Goal: Information Seeking & Learning: Find contact information

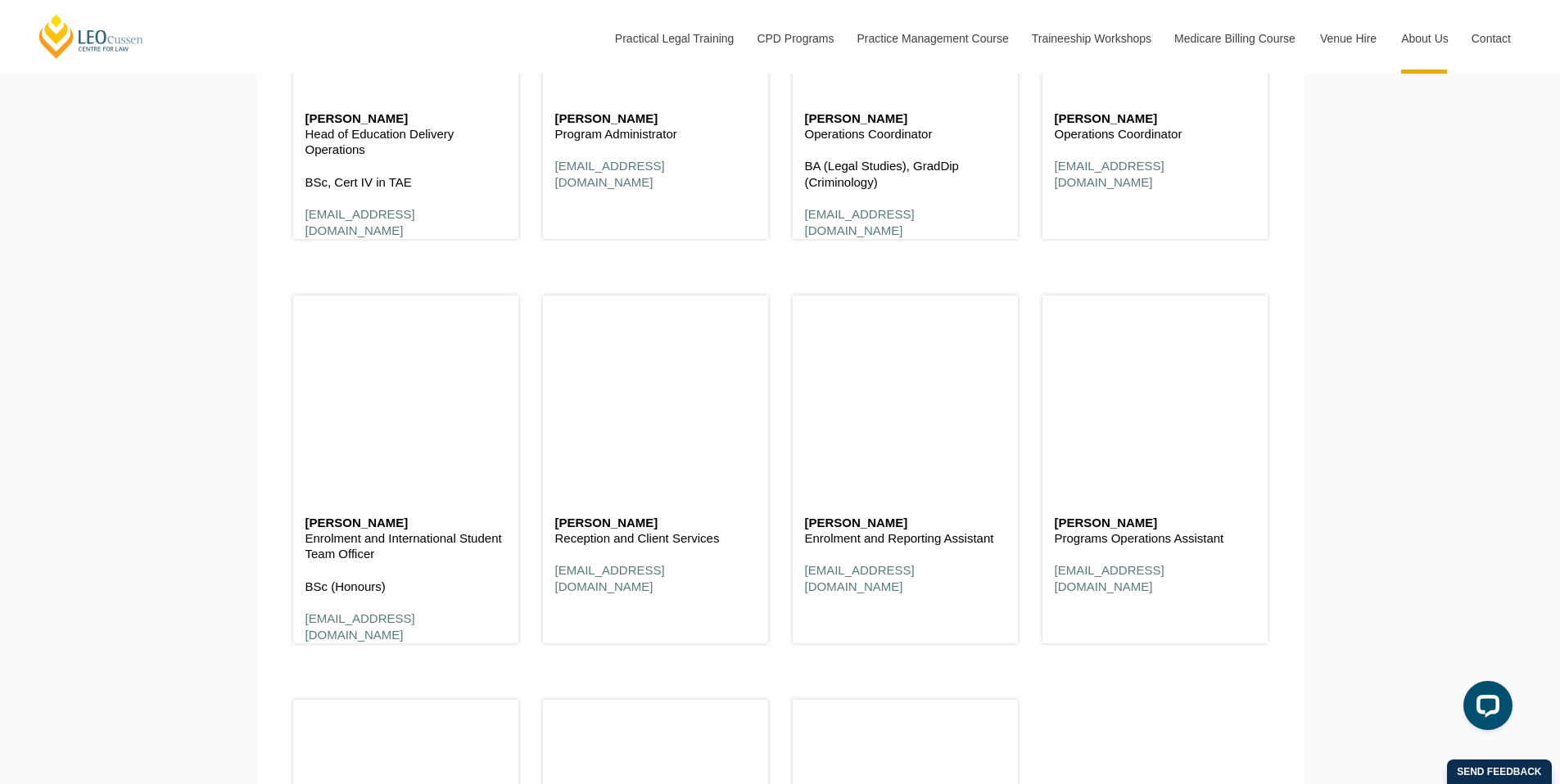
scroll to position [6092, 0]
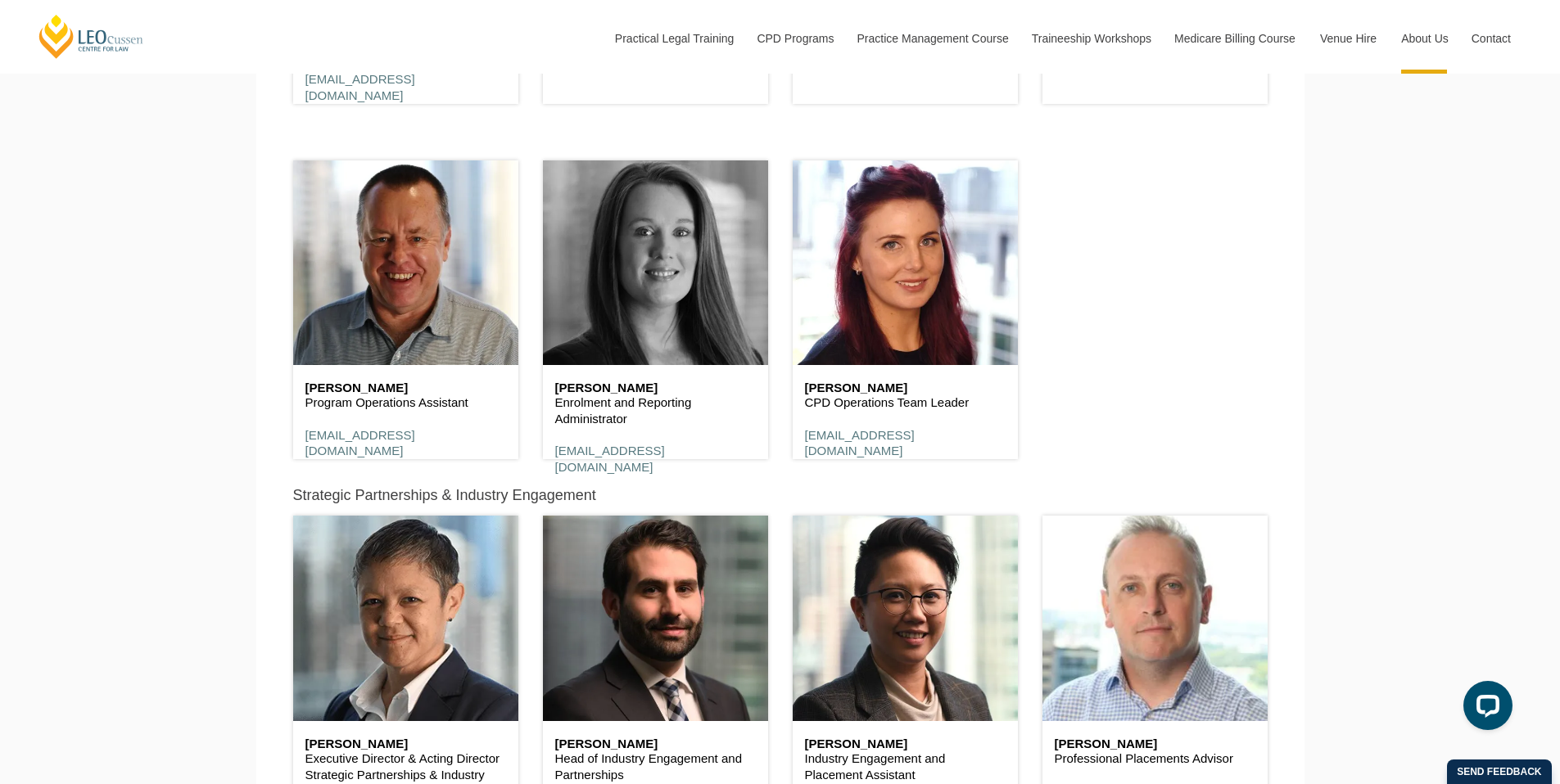
click at [611, 328] on header at bounding box center [655, 262] width 225 height 205
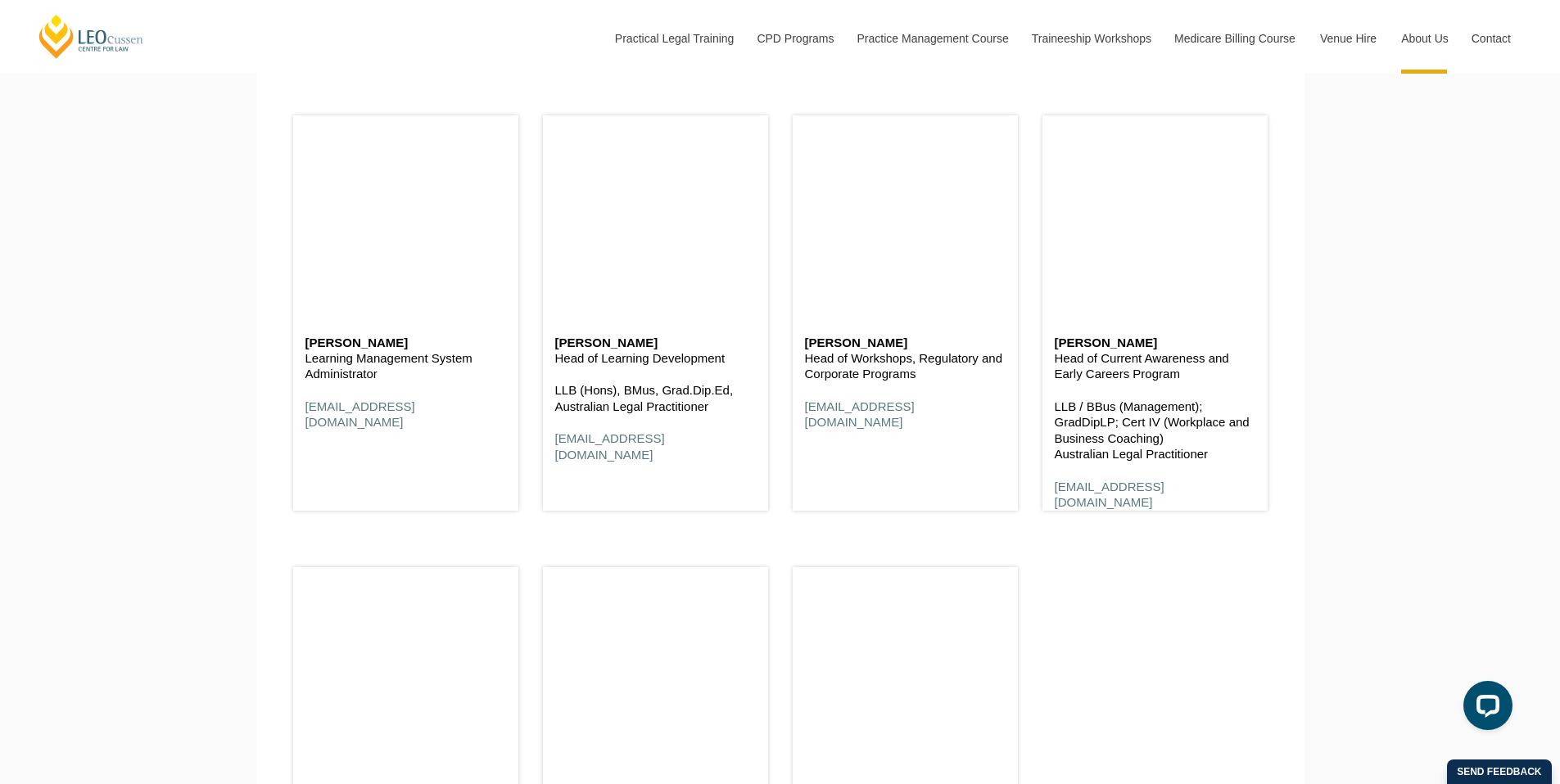
scroll to position [8412, 0]
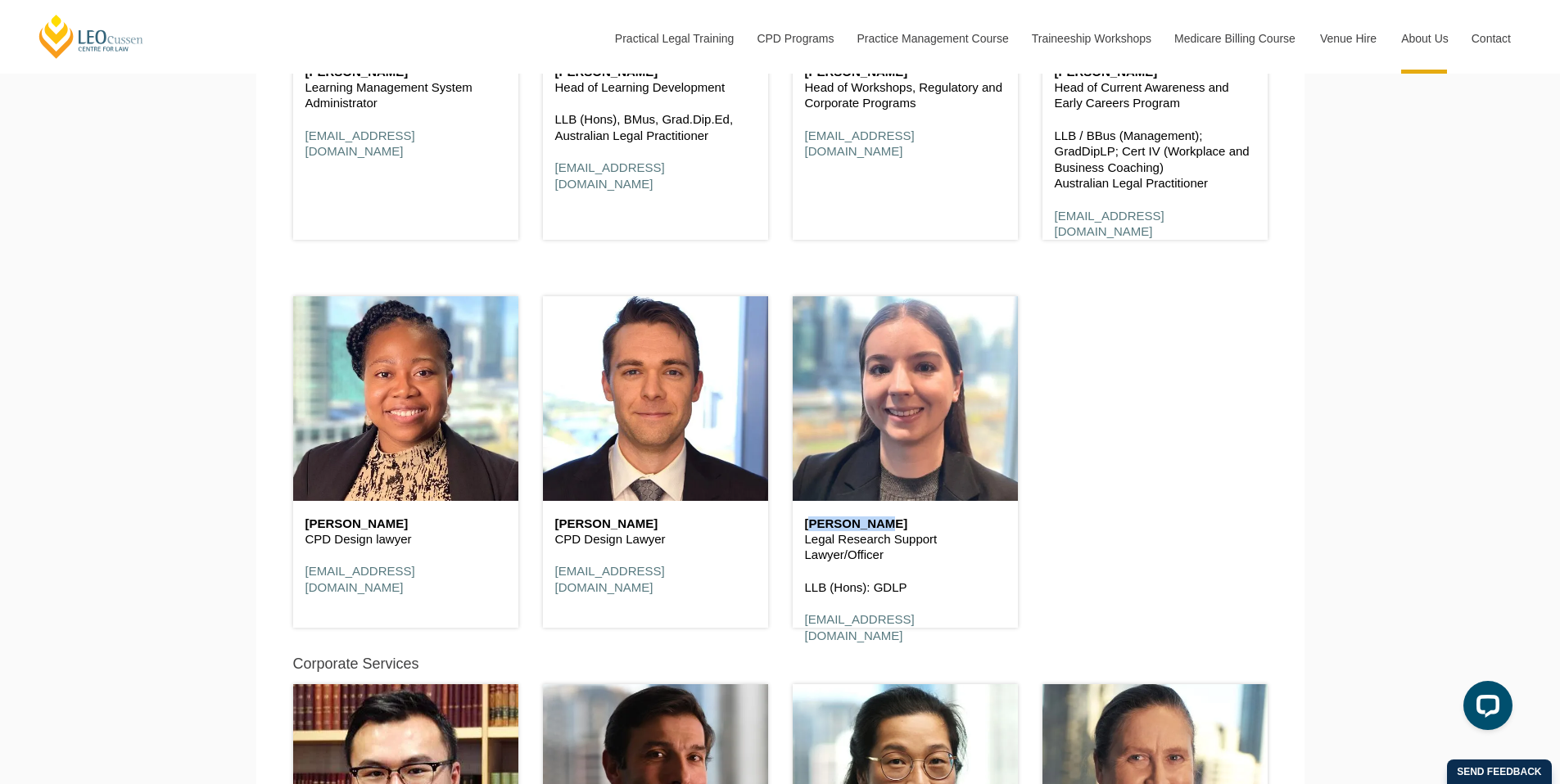
drag, startPoint x: 866, startPoint y: 530, endPoint x: 798, endPoint y: 530, distance: 68.0
click at [798, 530] on div "Talia Braue Legal Research Support Lawyer/Officer LLB (Hons): GDLP tbraue@leocu…" at bounding box center [905, 580] width 225 height 159
click at [896, 530] on h6 "Talia Braue" at bounding box center [905, 524] width 201 height 14
drag, startPoint x: 896, startPoint y: 530, endPoint x: 800, endPoint y: 530, distance: 96.0
click at [800, 530] on div "Talia Braue Legal Research Support Lawyer/Officer LLB (Hons): GDLP tbraue@leocu…" at bounding box center [905, 580] width 225 height 159
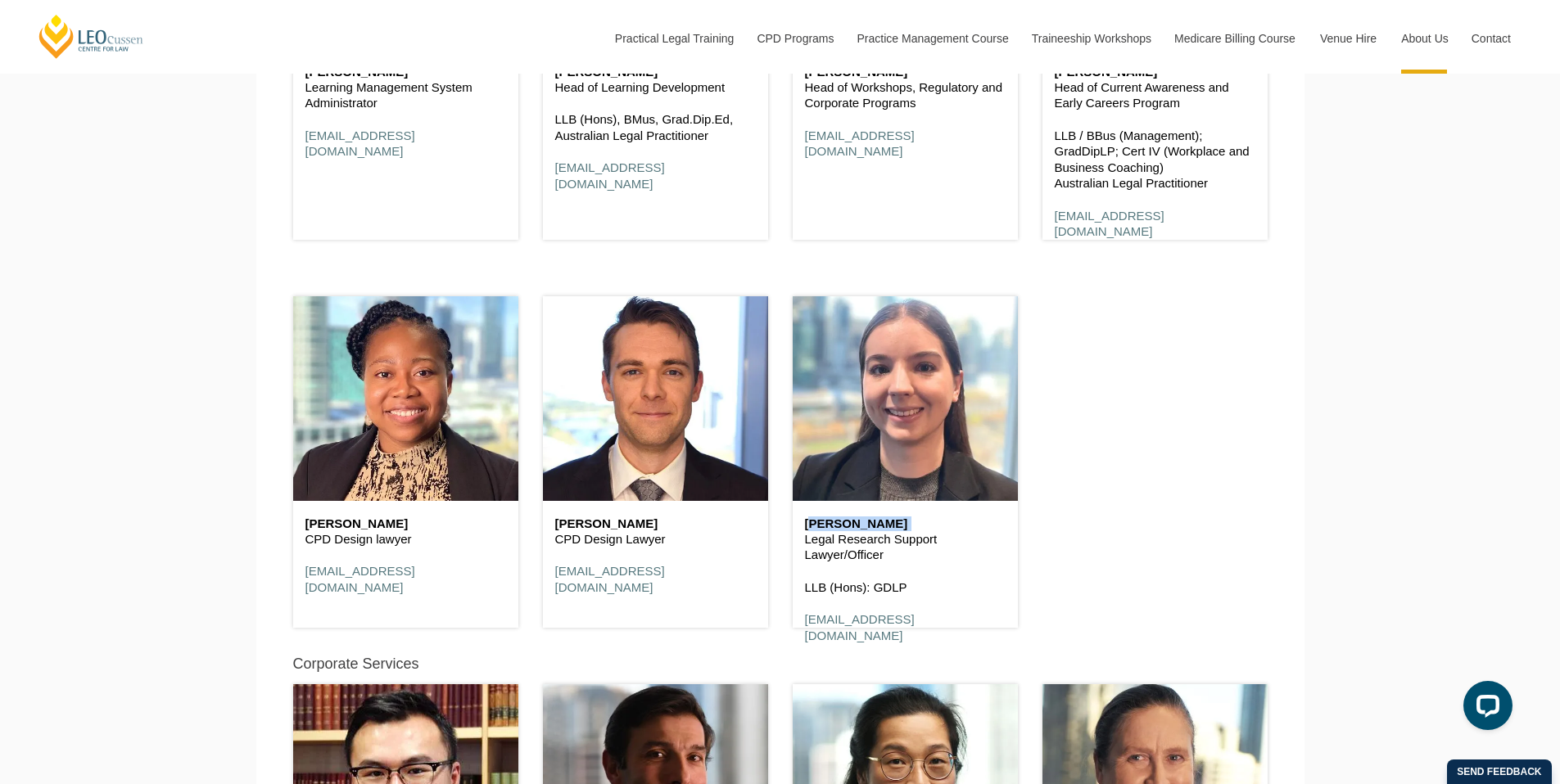
copy div "[PERSON_NAME]"
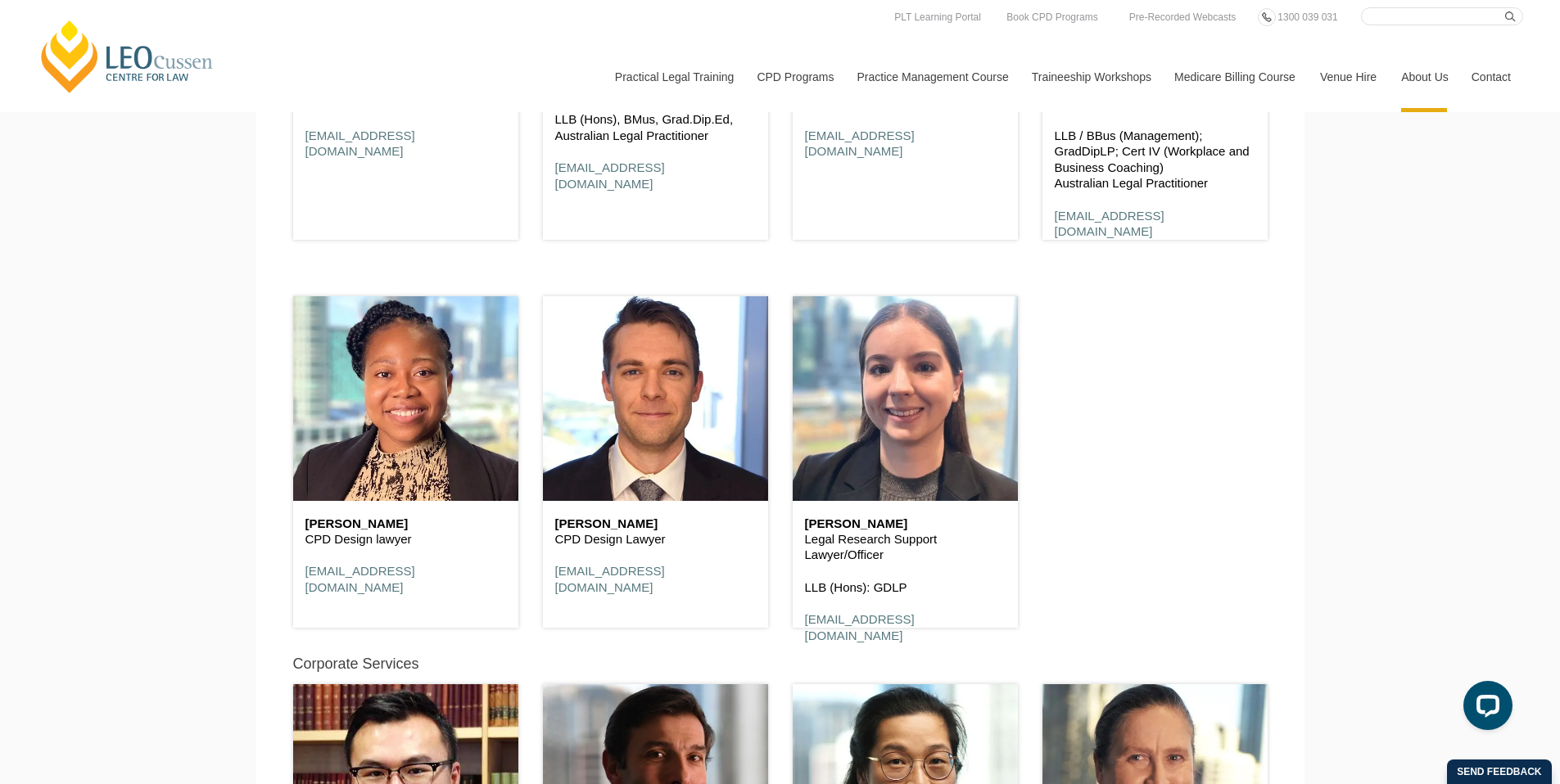
click at [925, 560] on div "Talia Braue Legal Research Support Lawyer/Officer LLB (Hons): GDLP tbraue@leocu…" at bounding box center [905, 580] width 225 height 159
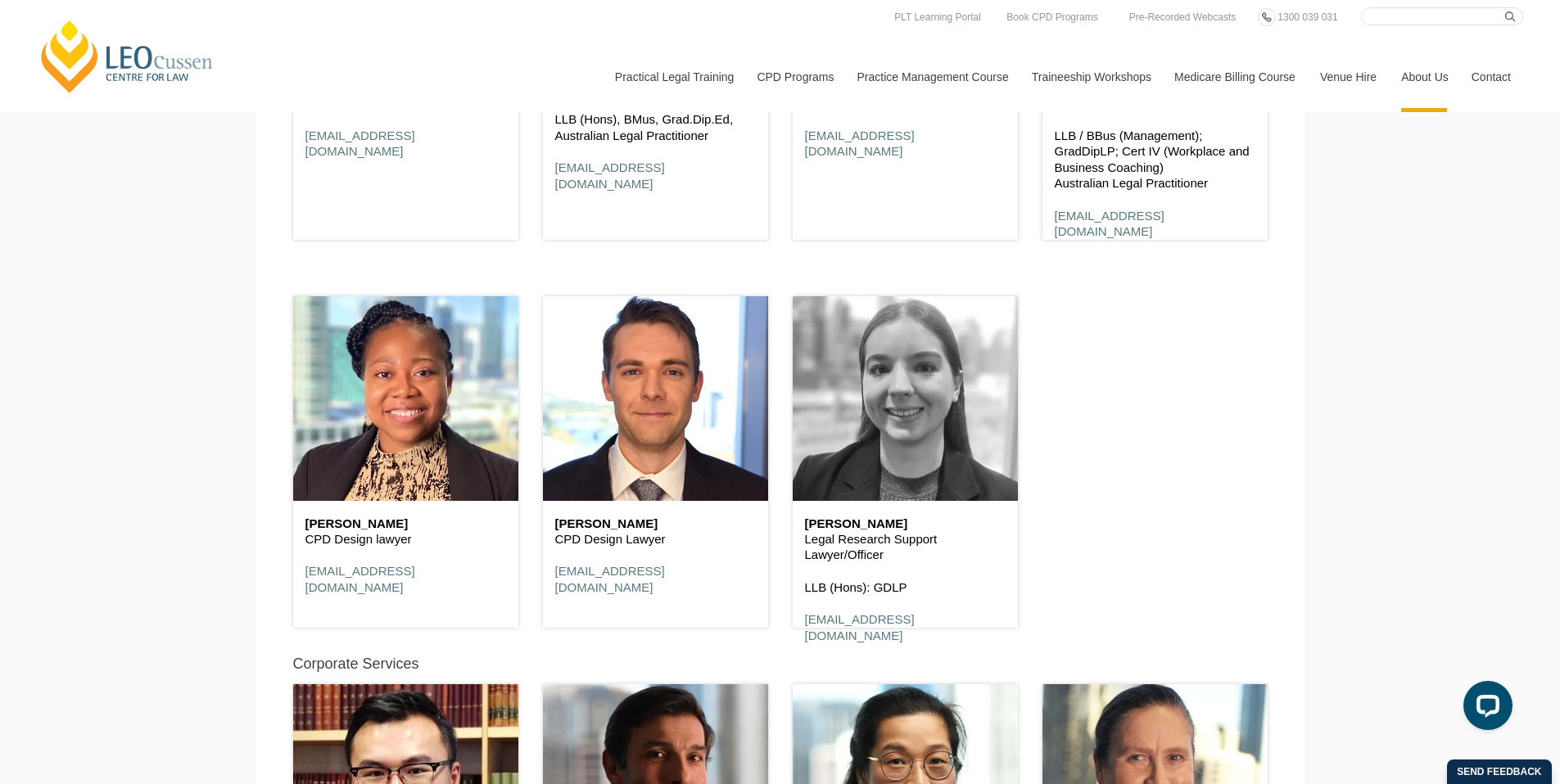
click at [918, 434] on header at bounding box center [905, 398] width 225 height 205
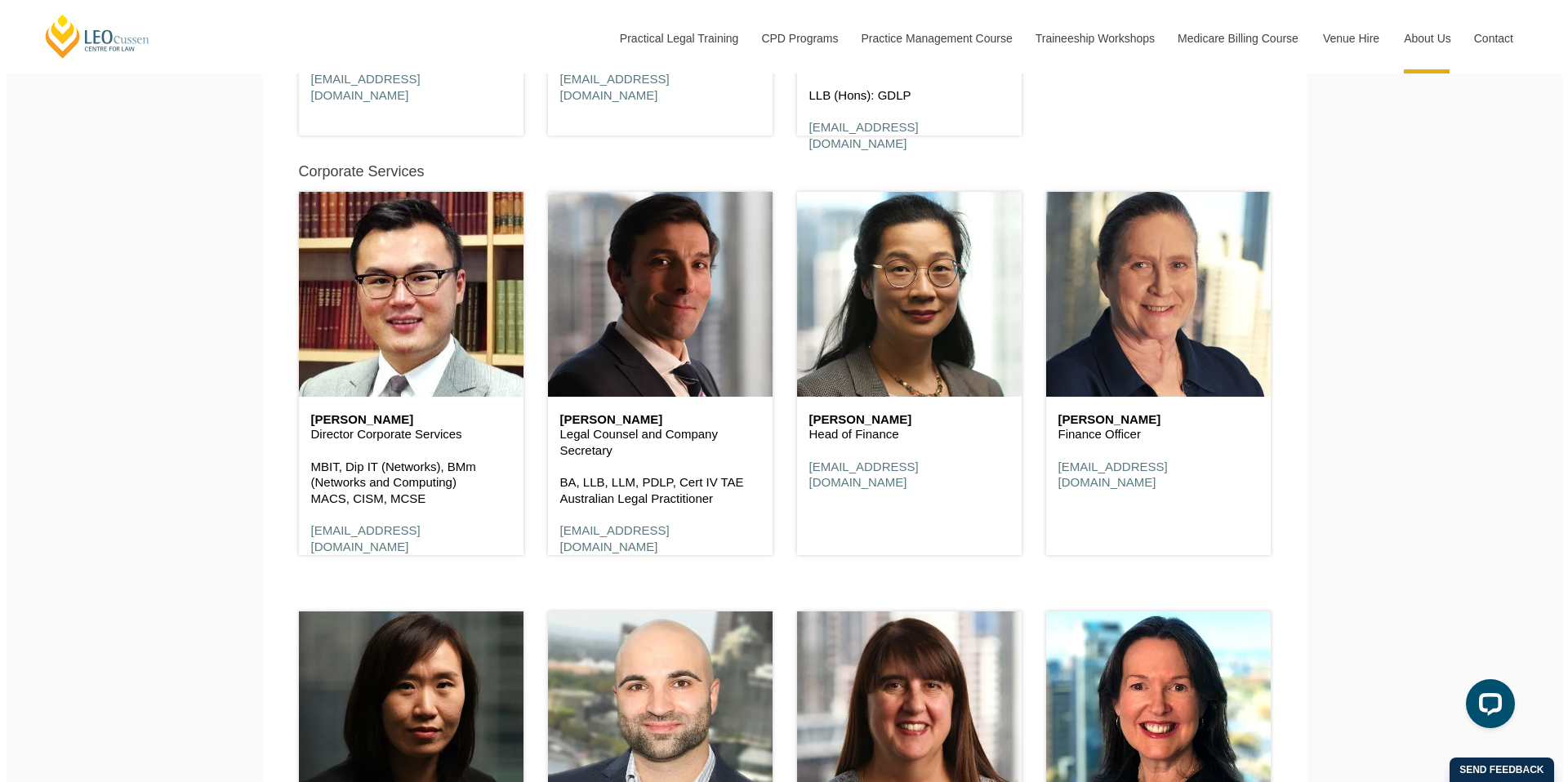
scroll to position [8880, 0]
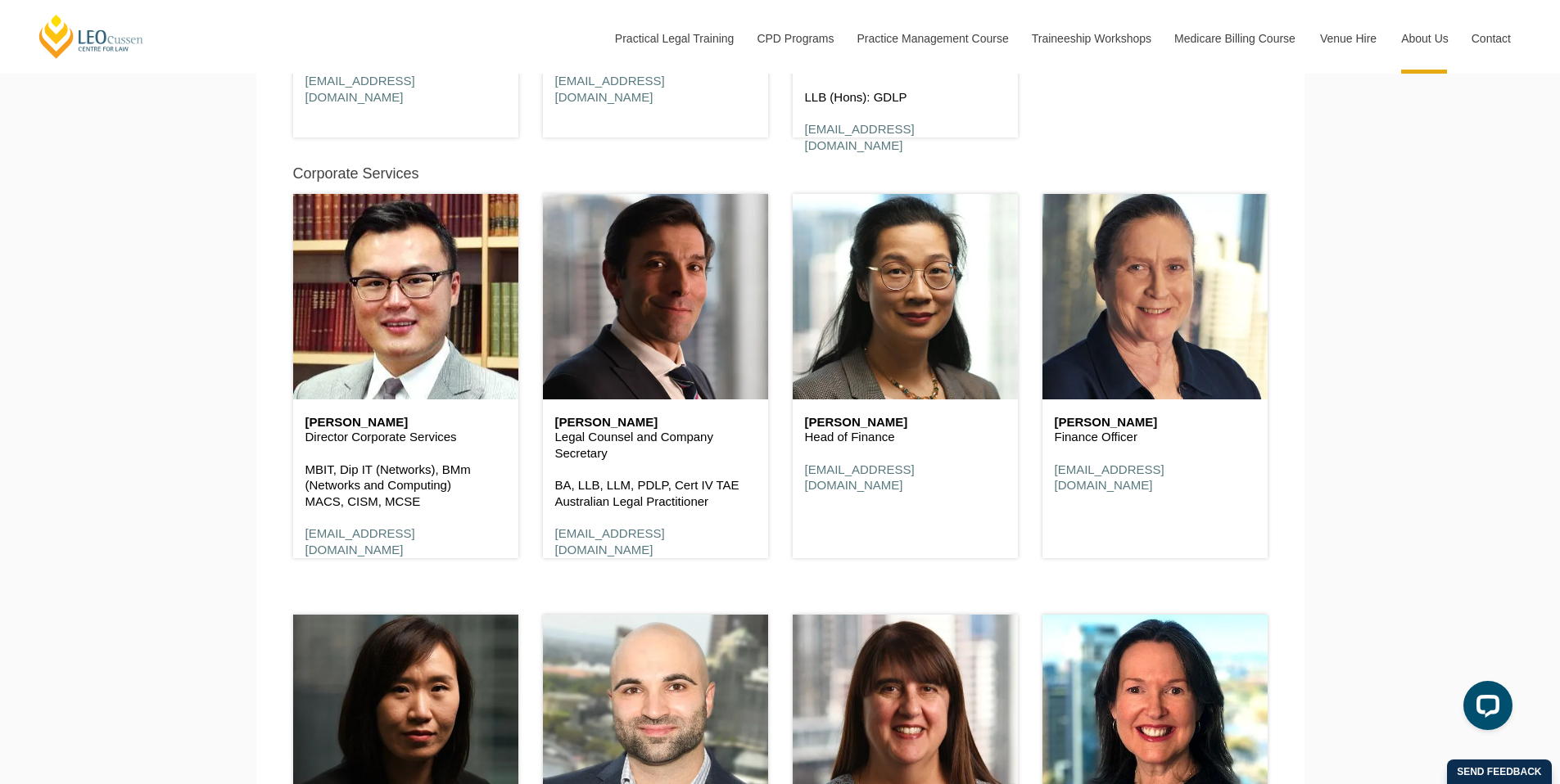
drag, startPoint x: 647, startPoint y: 430, endPoint x: 555, endPoint y: 432, distance: 92.0
click at [555, 432] on div "George Bartzis Legal Counsel and Company Secretary BA, LLB, LLM, PDLP, Cert IV …" at bounding box center [655, 487] width 225 height 175
copy div
drag, startPoint x: 642, startPoint y: 429, endPoint x: 556, endPoint y: 429, distance: 86.0
click at [556, 429] on h6 "George Bartzis" at bounding box center [655, 423] width 201 height 14
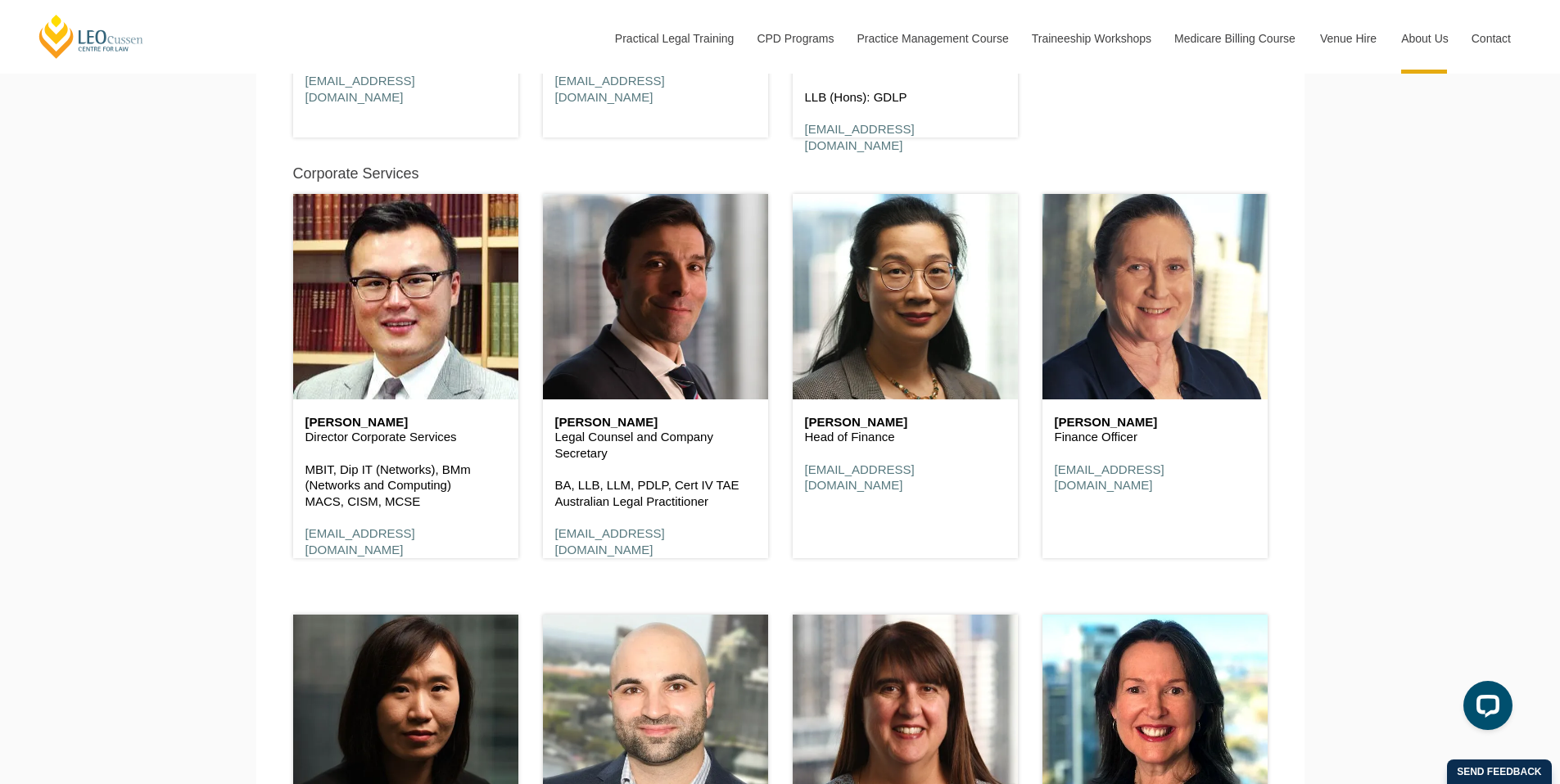
copy h6 "[PERSON_NAME]"
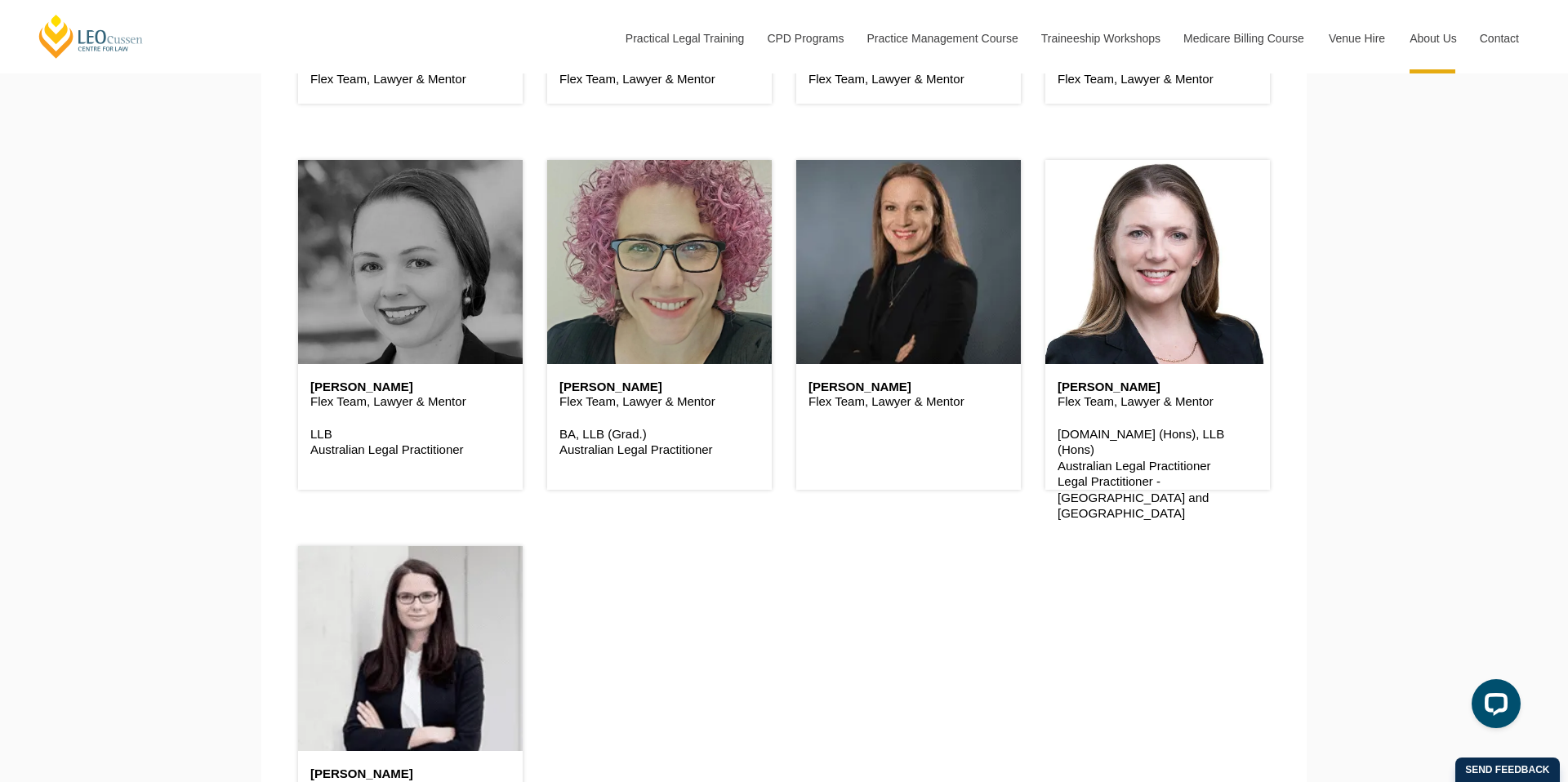
scroll to position [4560, 0]
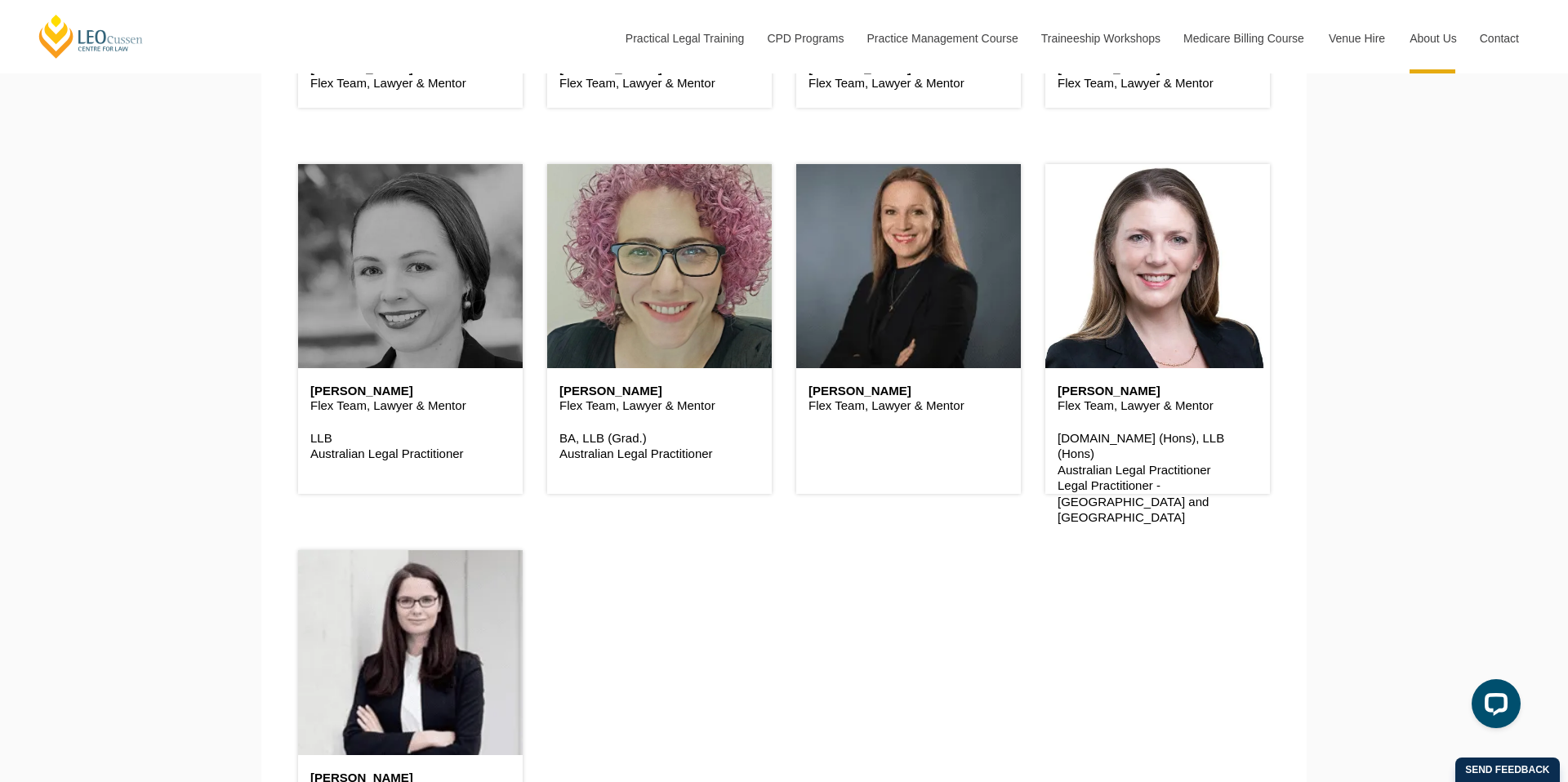
drag, startPoint x: 942, startPoint y: 385, endPoint x: 814, endPoint y: 399, distance: 128.8
click at [814, 399] on div "Priscilla Blackadder Flex Team, Lawyer & Mentor" at bounding box center [908, 399] width 224 height 62
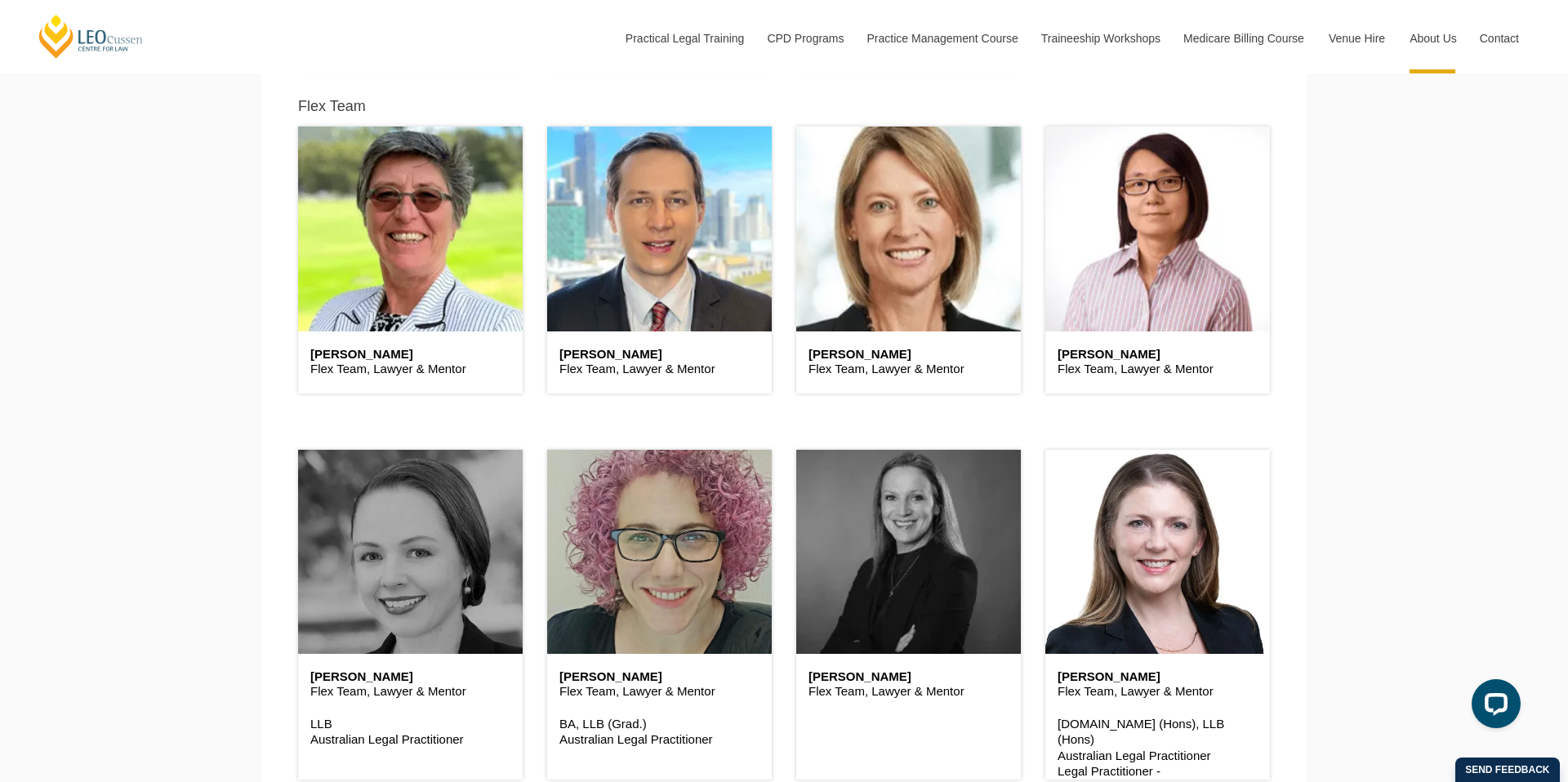
scroll to position [4297, 0]
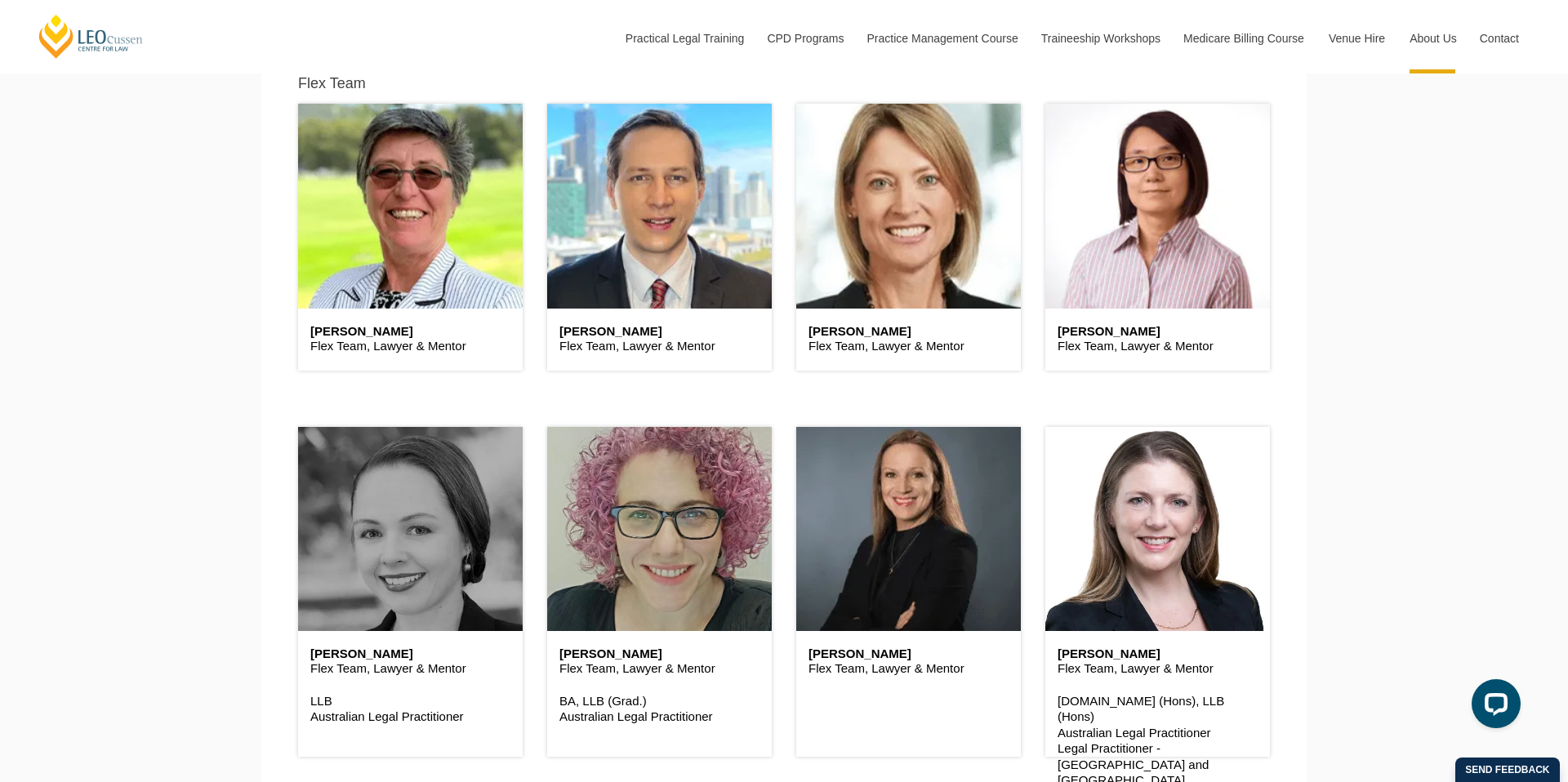
click at [931, 656] on h6 "[PERSON_NAME]" at bounding box center [908, 654] width 200 height 14
drag, startPoint x: 944, startPoint y: 660, endPoint x: 800, endPoint y: 658, distance: 144.0
click at [800, 658] on div "Priscilla Blackadder Flex Team, Lawyer & Mentor" at bounding box center [908, 662] width 224 height 62
copy h6 "Priscilla Blackadder"
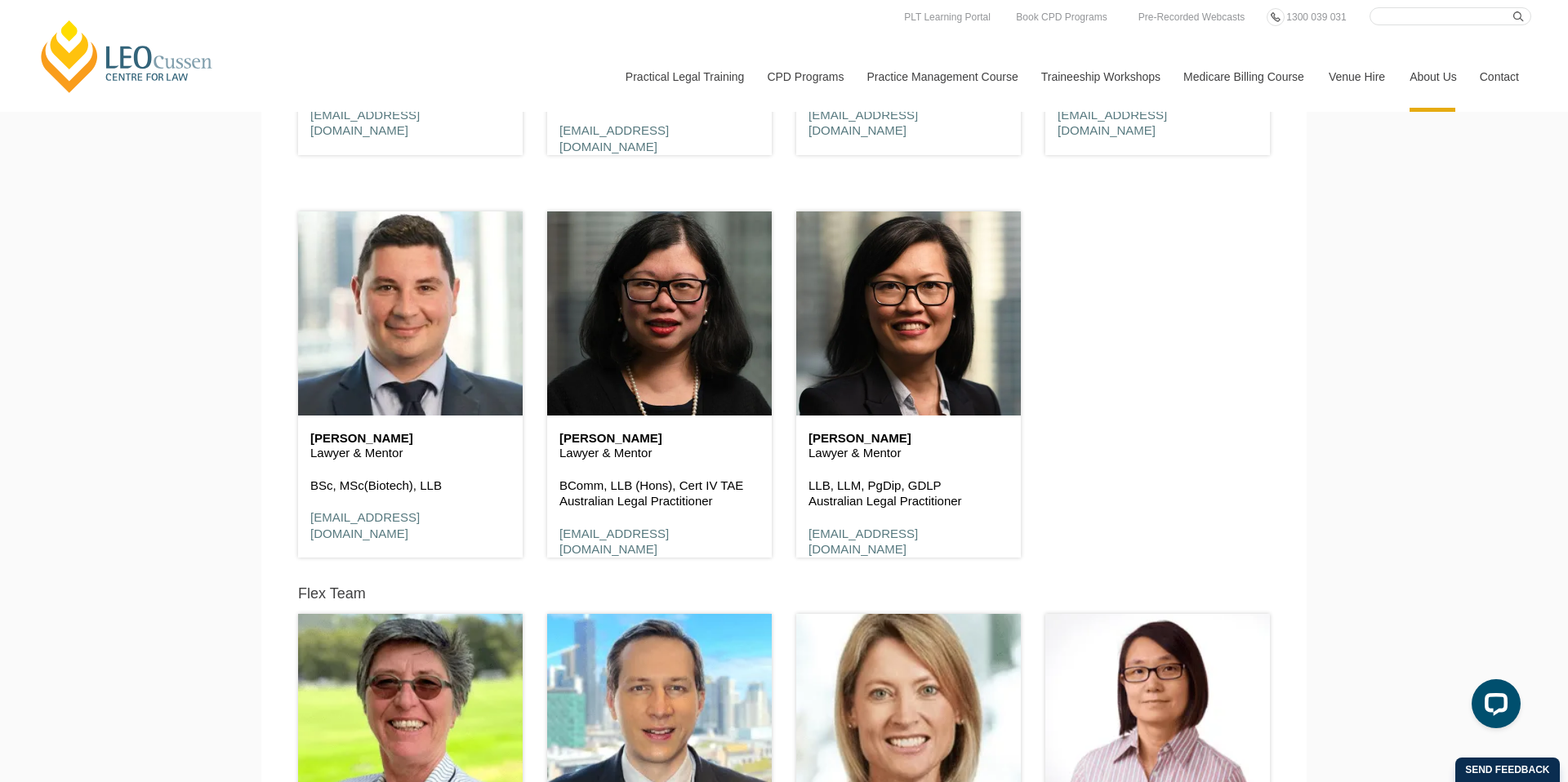
scroll to position [3784, 0]
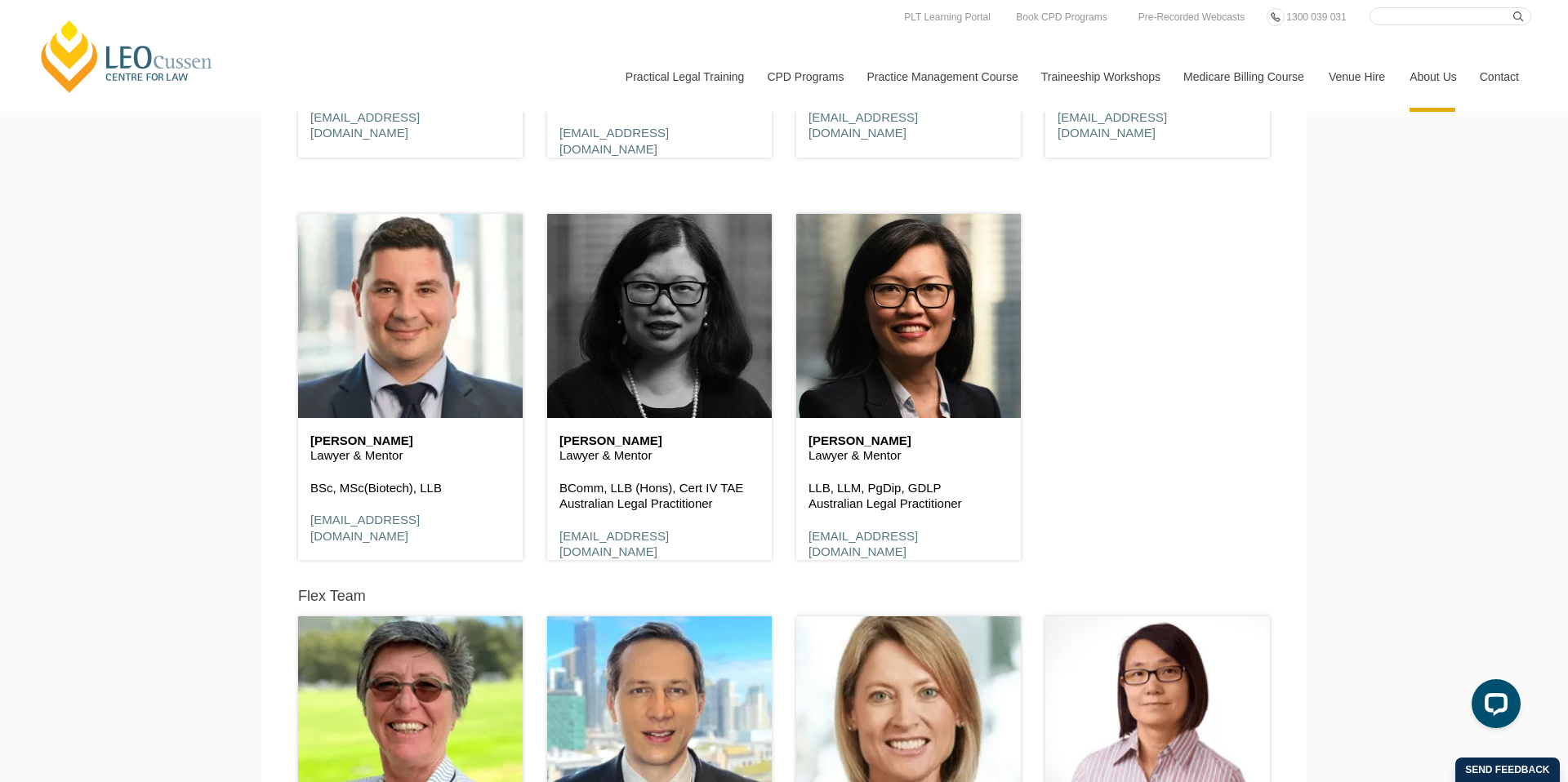
click at [647, 362] on header at bounding box center [659, 316] width 224 height 204
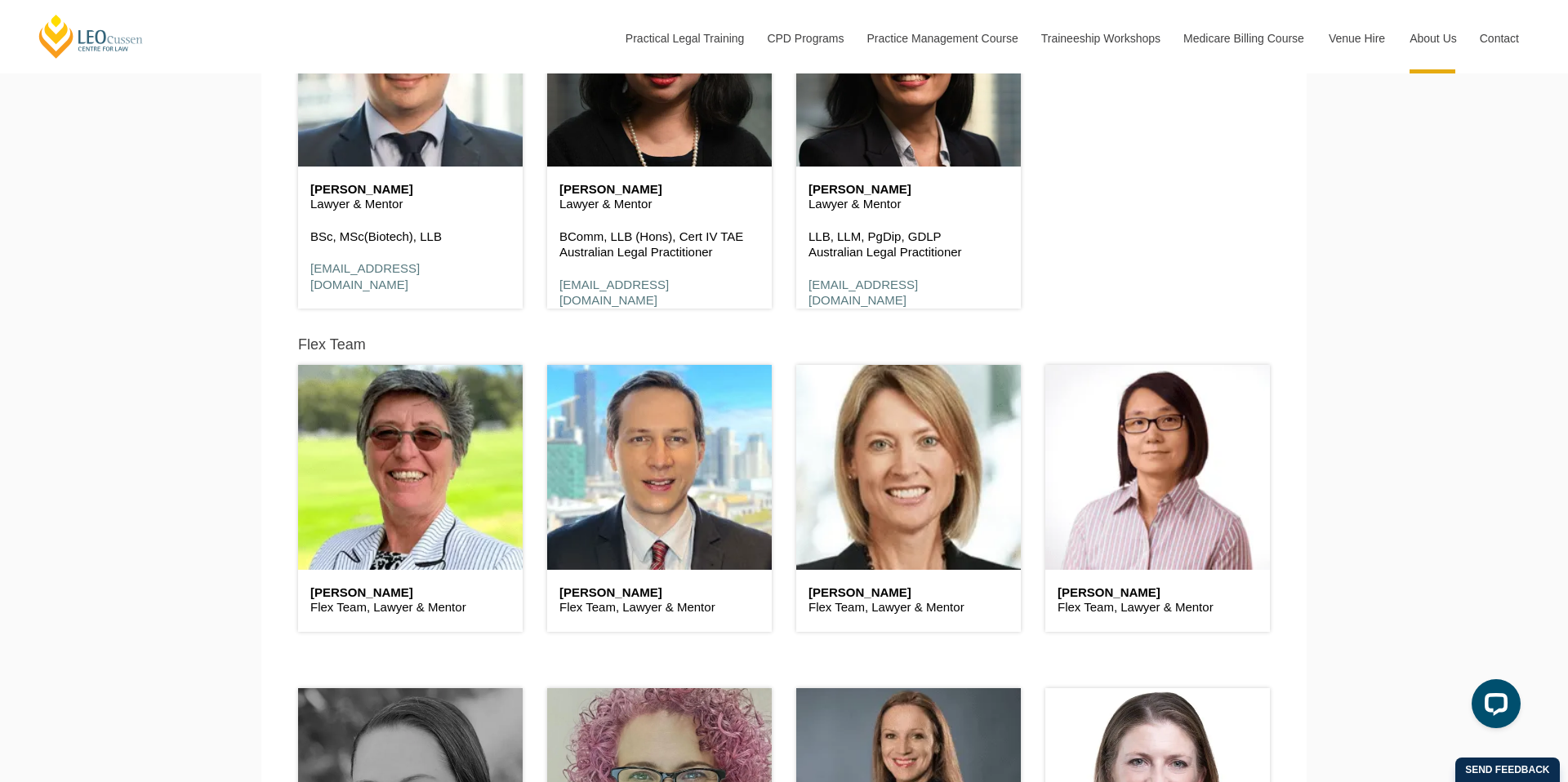
scroll to position [4228, 0]
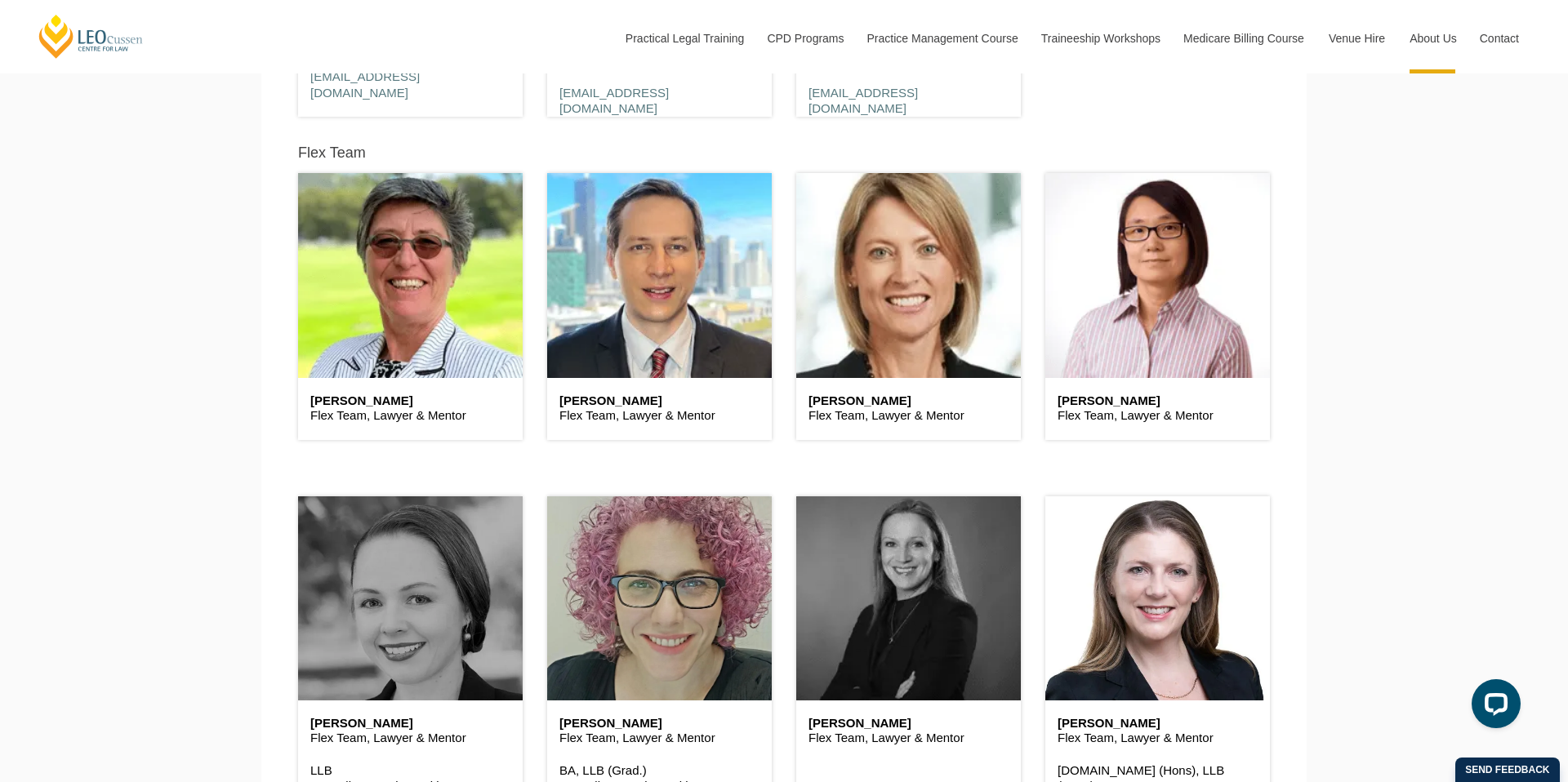
click at [940, 590] on header at bounding box center [908, 598] width 224 height 204
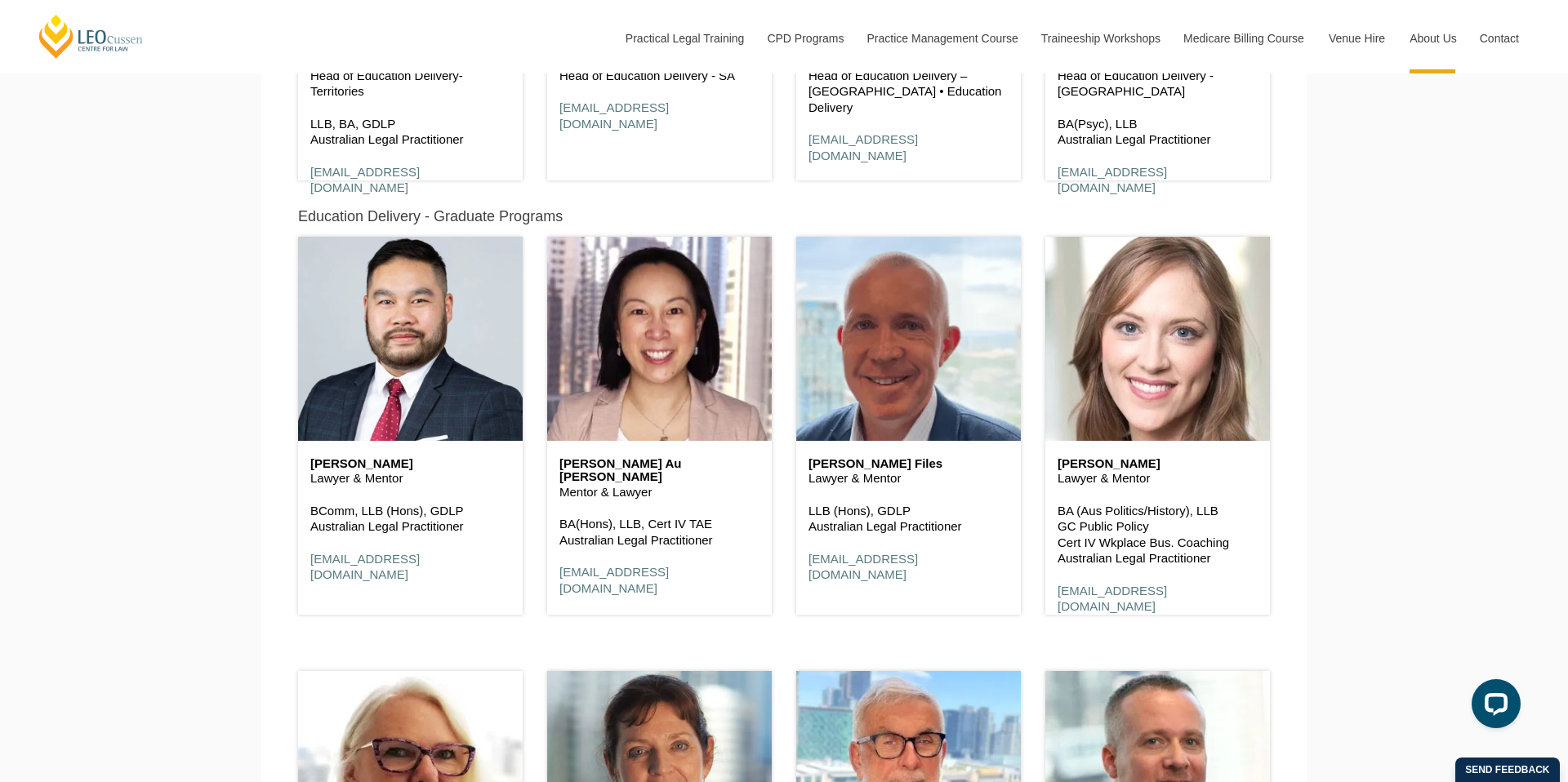
scroll to position [1930, 0]
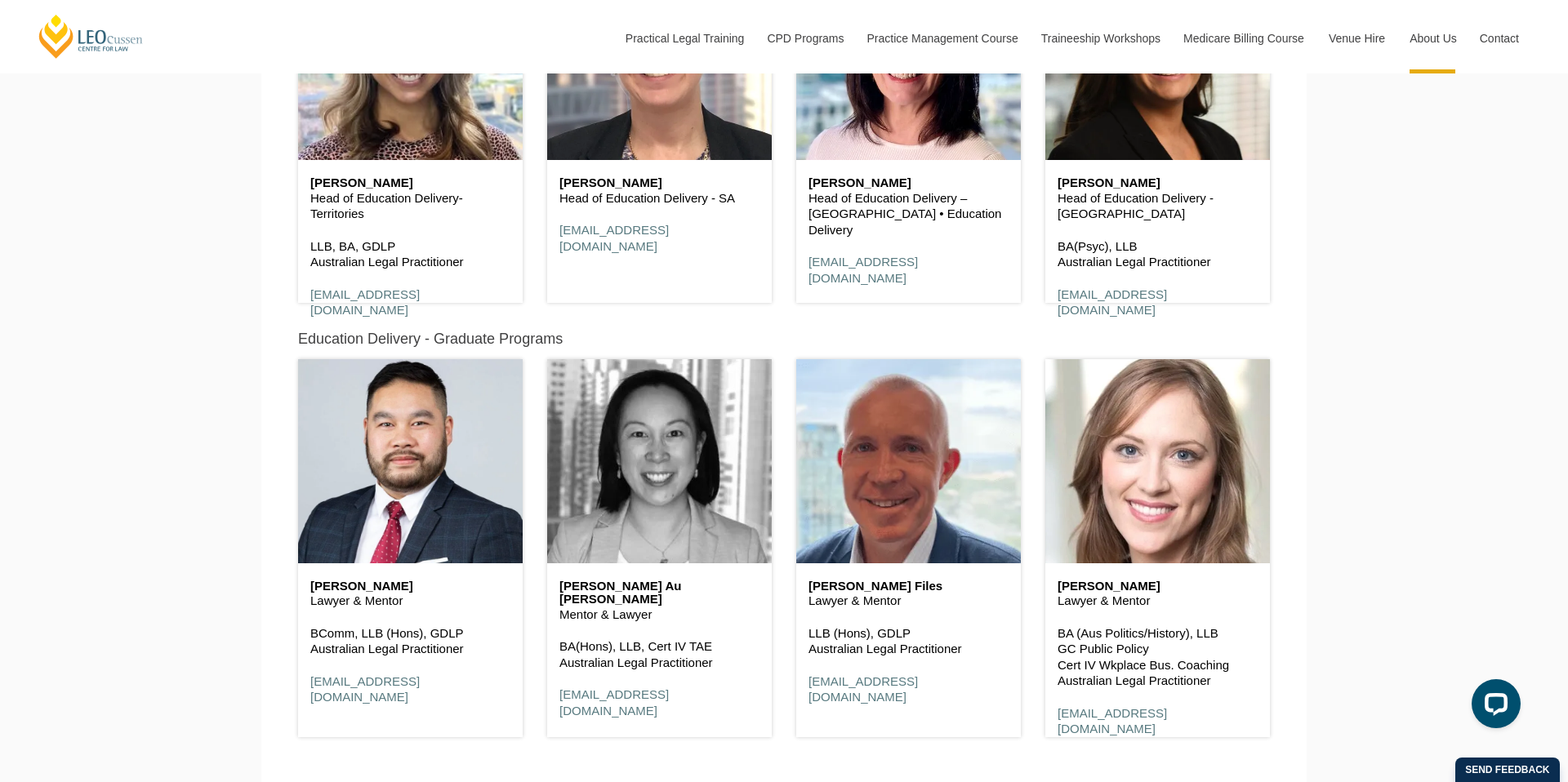
click at [557, 417] on header at bounding box center [659, 461] width 224 height 204
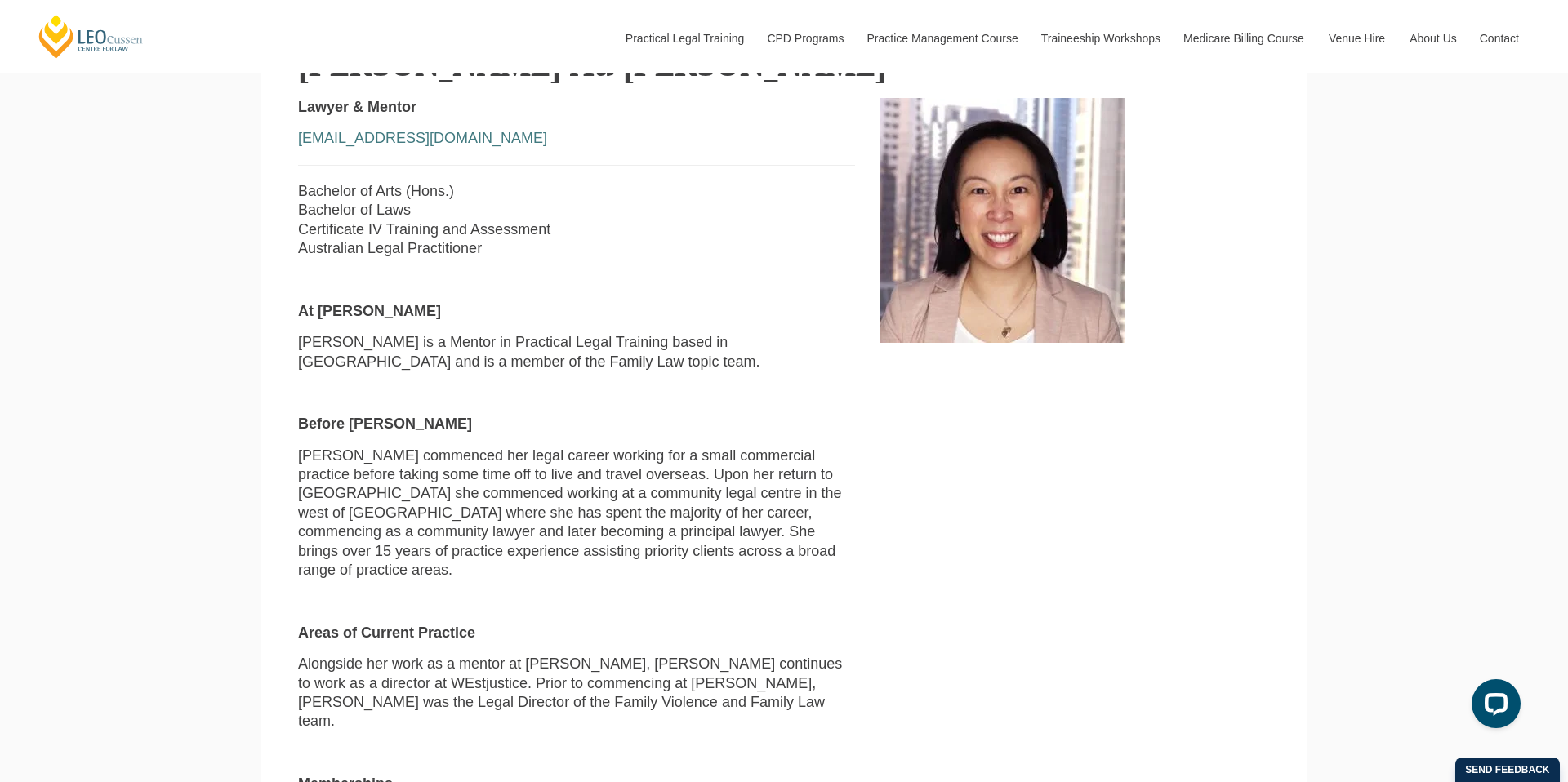
scroll to position [592, 0]
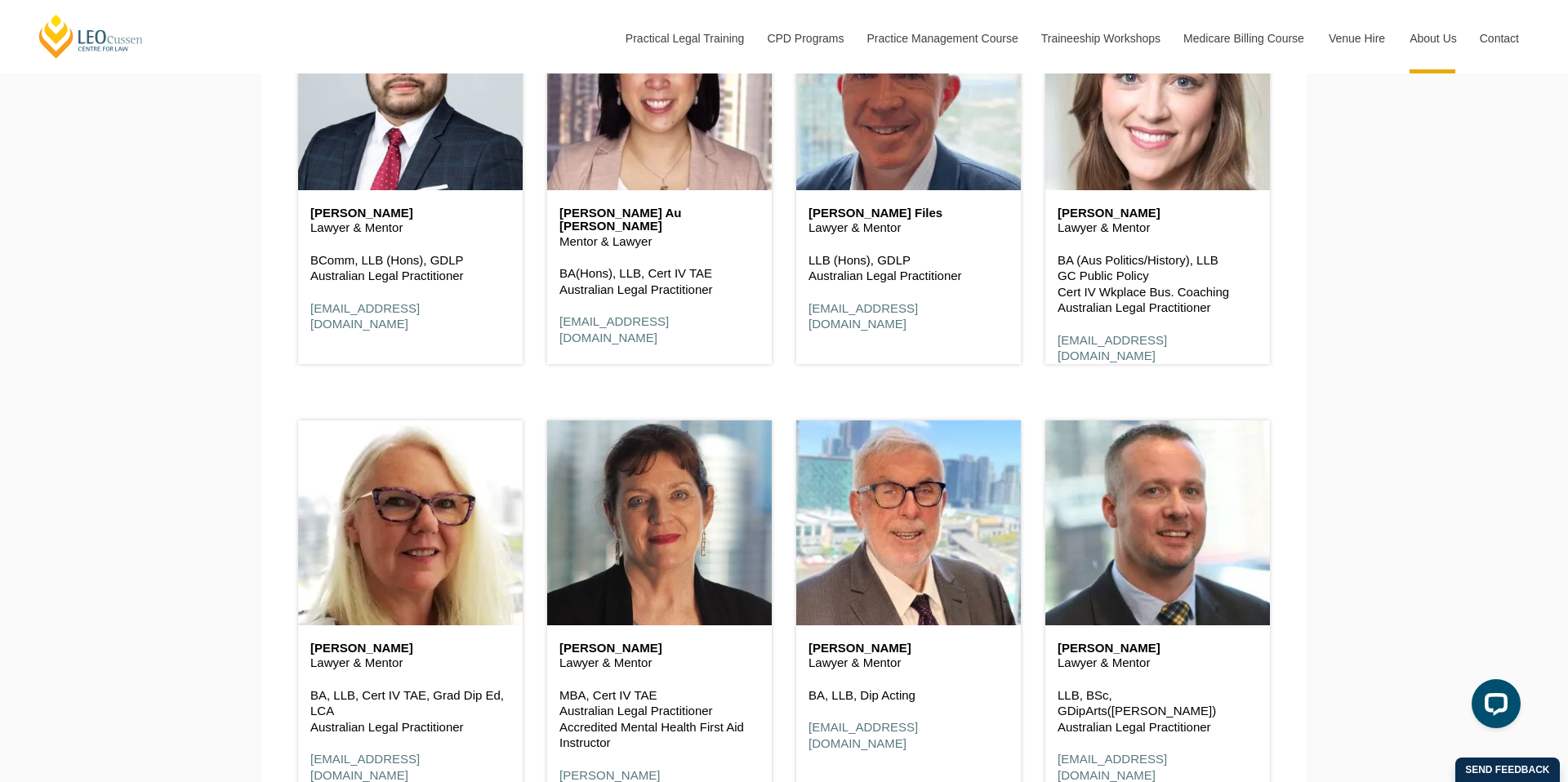
scroll to position [2297, 0]
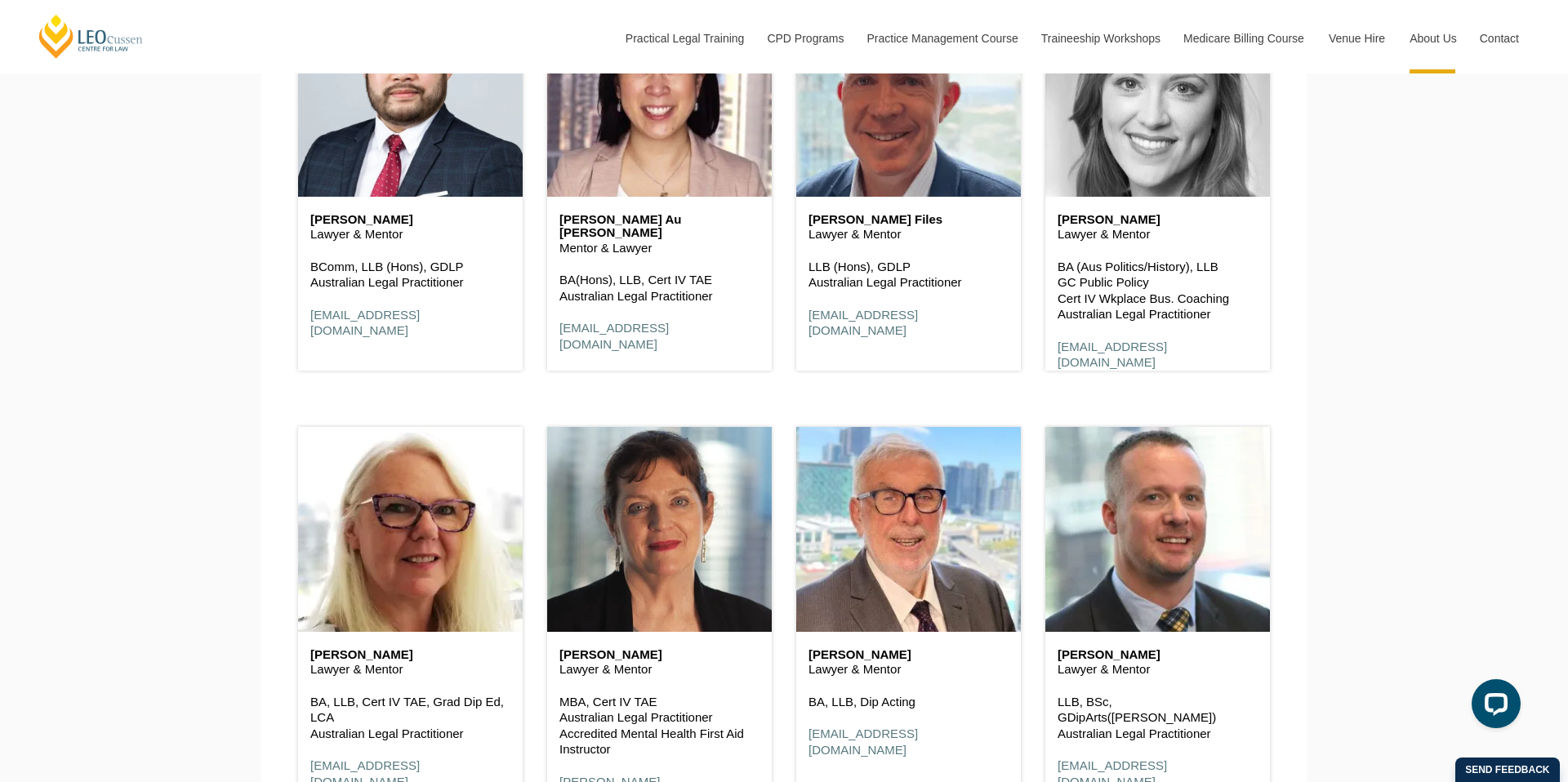
click at [1138, 91] on header at bounding box center [1157, 94] width 224 height 204
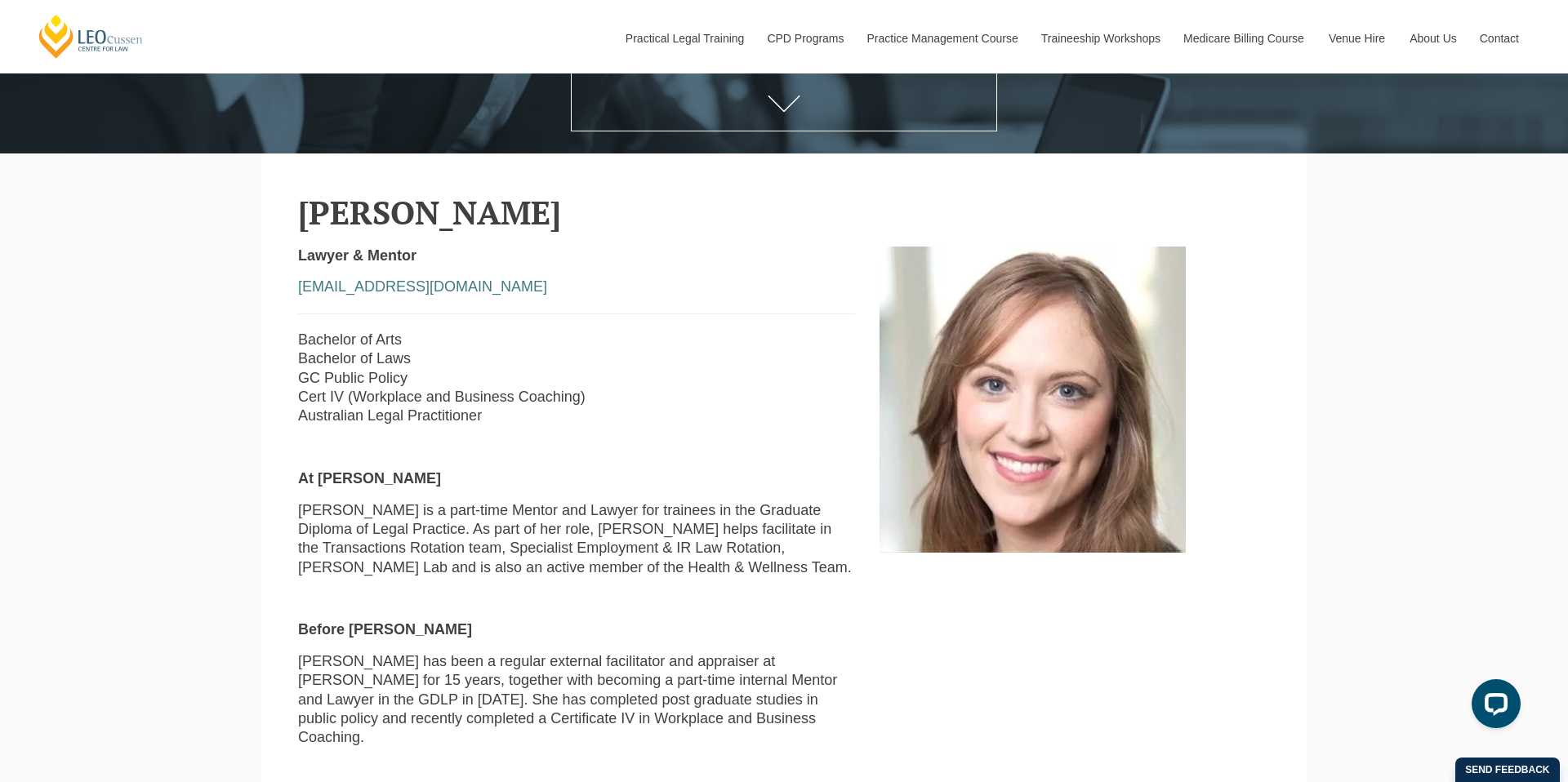
scroll to position [510, 0]
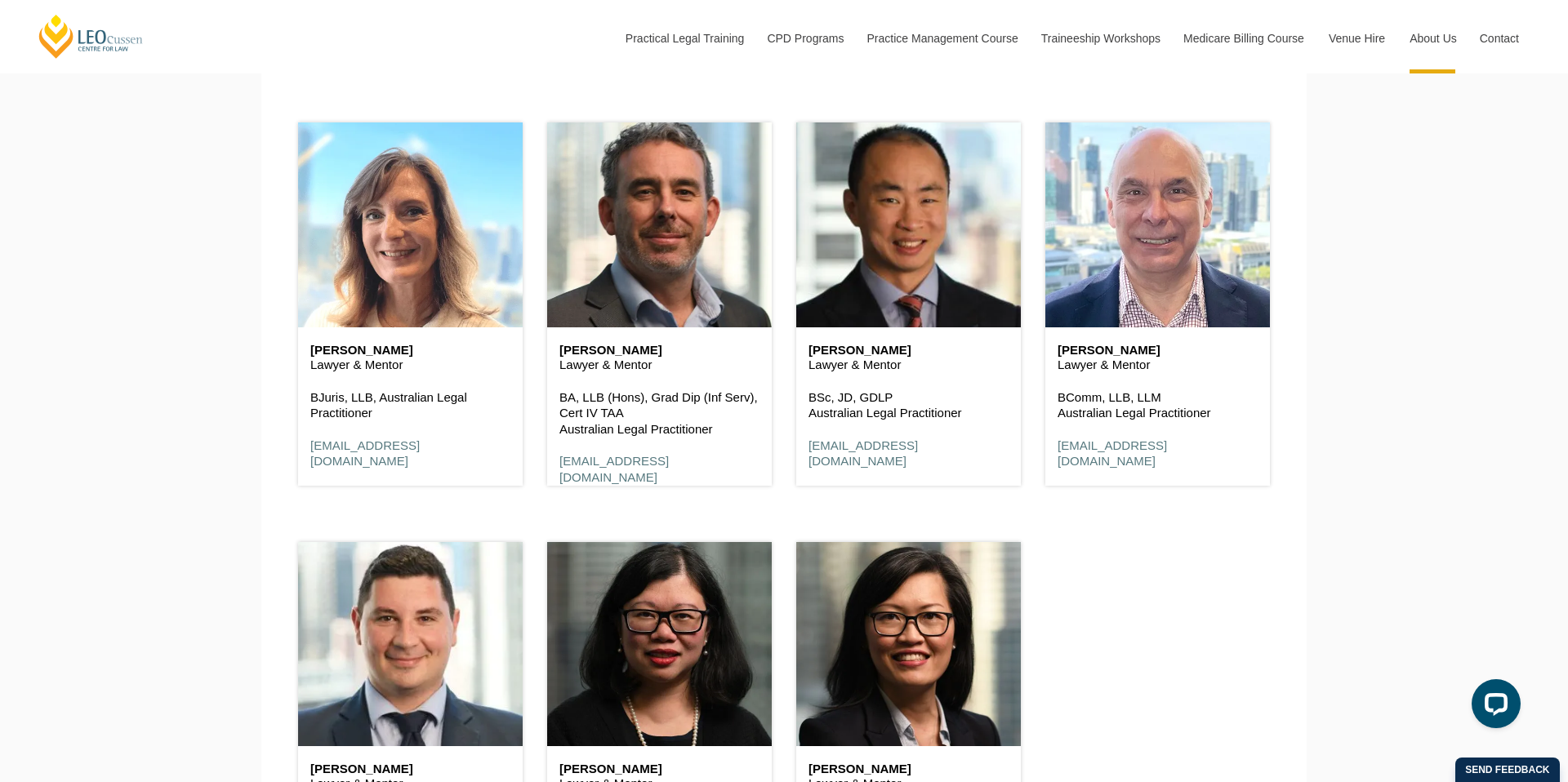
scroll to position [3452, 0]
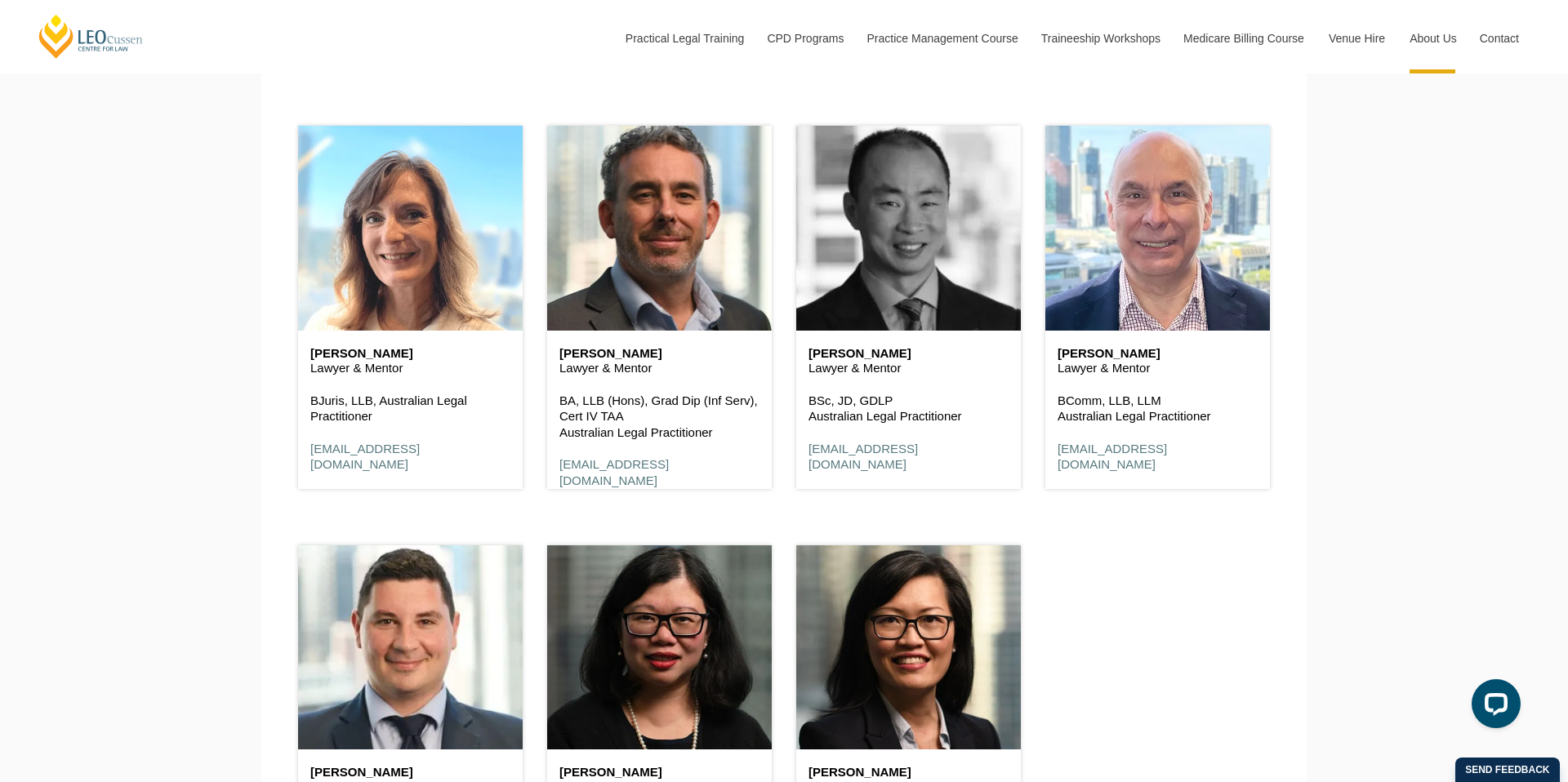
click at [895, 283] on header at bounding box center [908, 227] width 224 height 204
